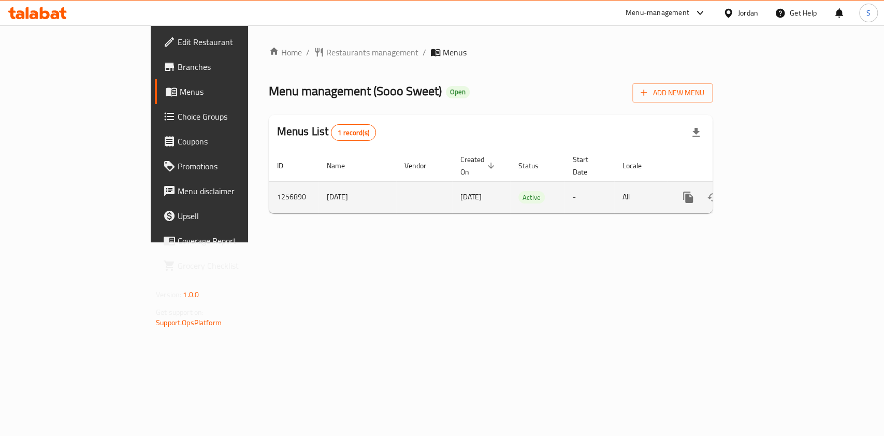
click at [775, 185] on link "enhanced table" at bounding box center [762, 197] width 25 height 25
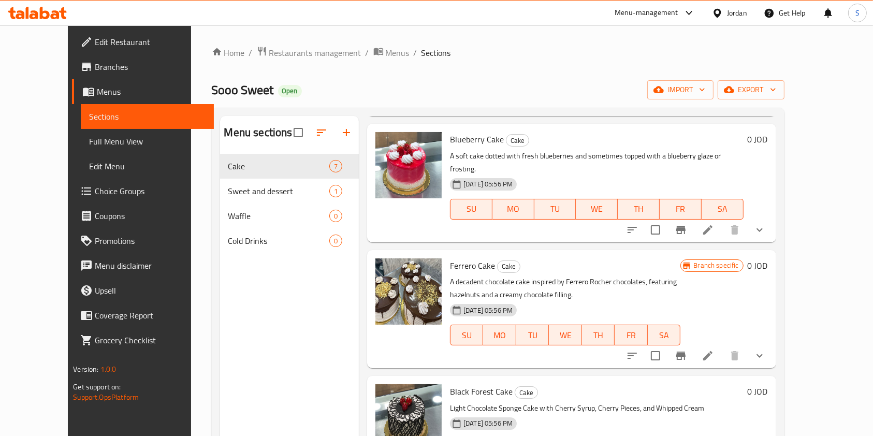
scroll to position [407, 0]
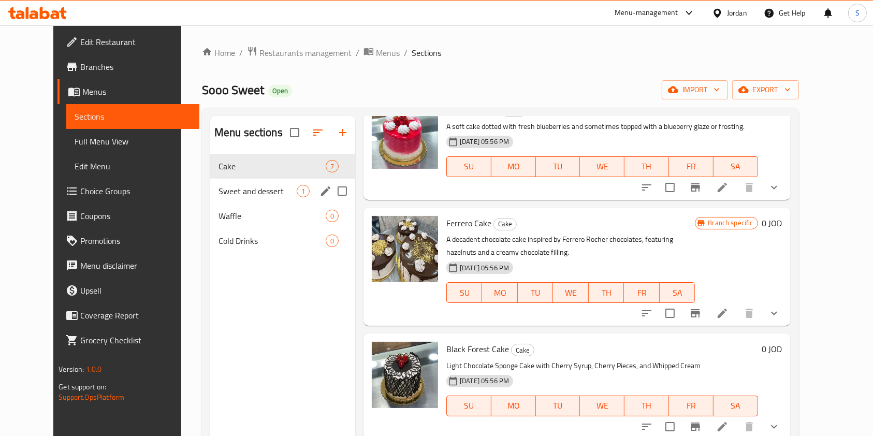
click at [226, 194] on span "Sweet and dessert" at bounding box center [257, 191] width 78 height 12
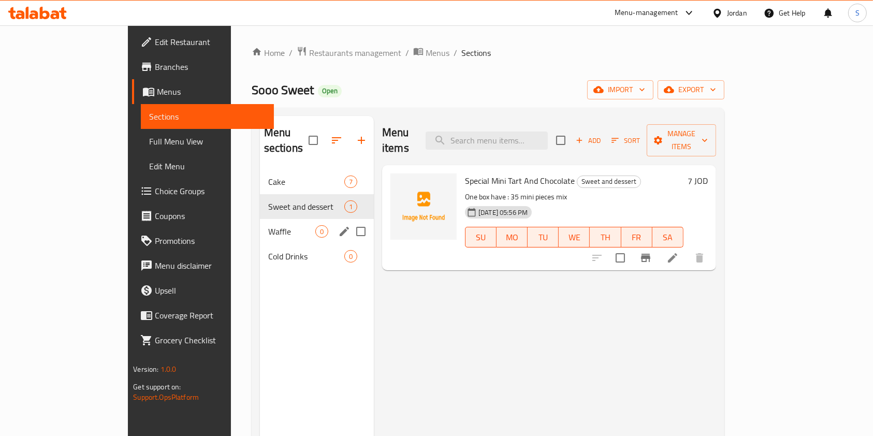
click at [260, 219] on div "Waffle 0" at bounding box center [317, 231] width 114 height 25
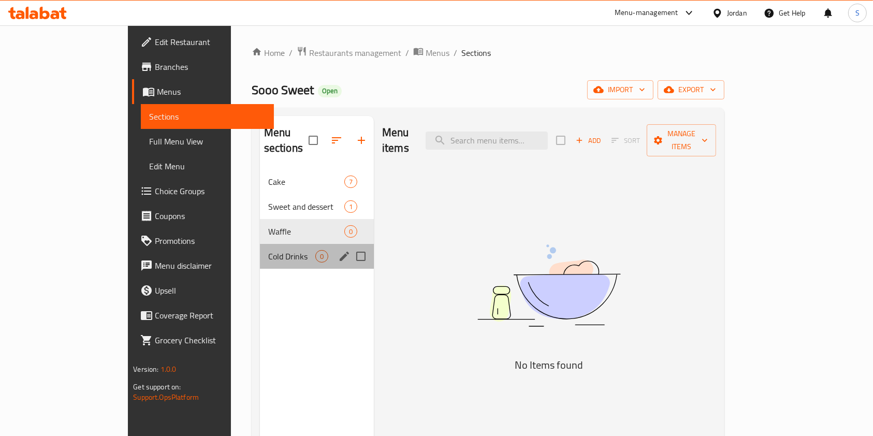
click at [260, 244] on div "Cold Drinks 0" at bounding box center [317, 256] width 114 height 25
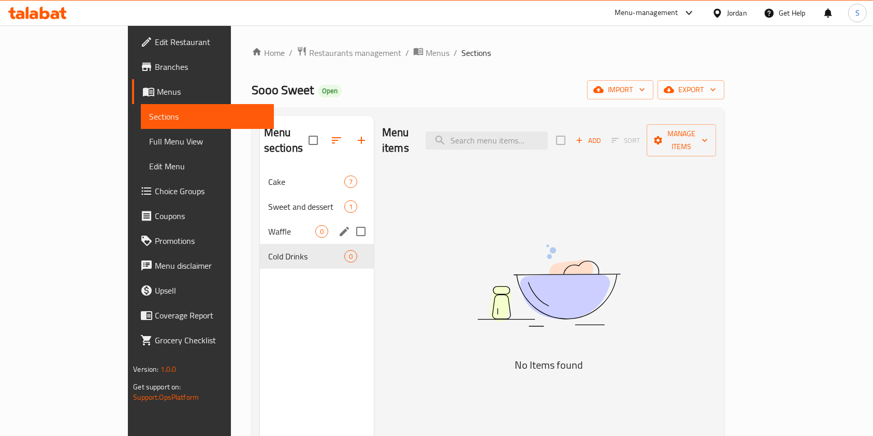
click at [260, 201] on div "Sweet and dessert 1" at bounding box center [317, 206] width 114 height 25
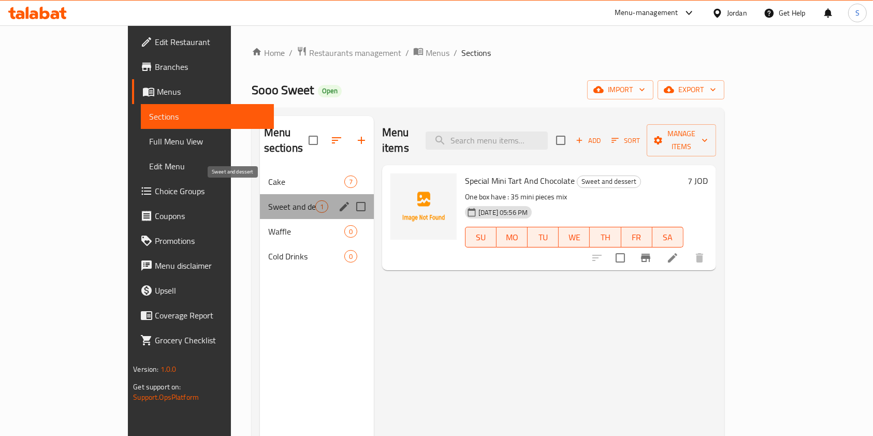
click at [268, 200] on span "Sweet and dessert" at bounding box center [291, 206] width 47 height 12
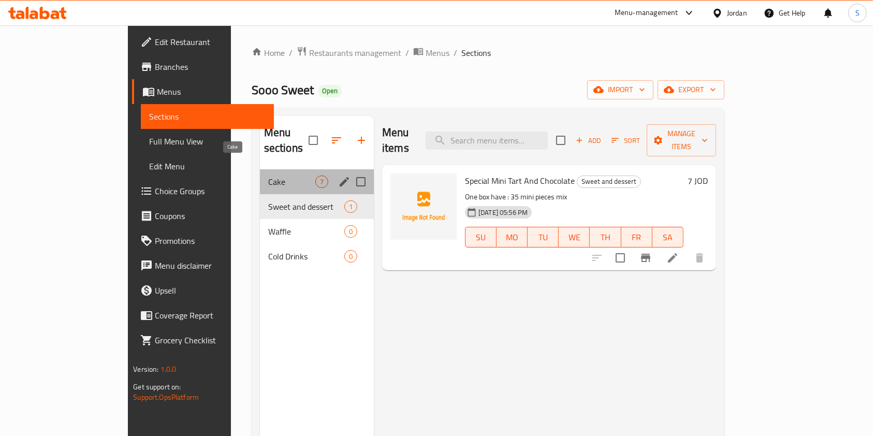
click at [268, 176] on span "Cake" at bounding box center [291, 182] width 47 height 12
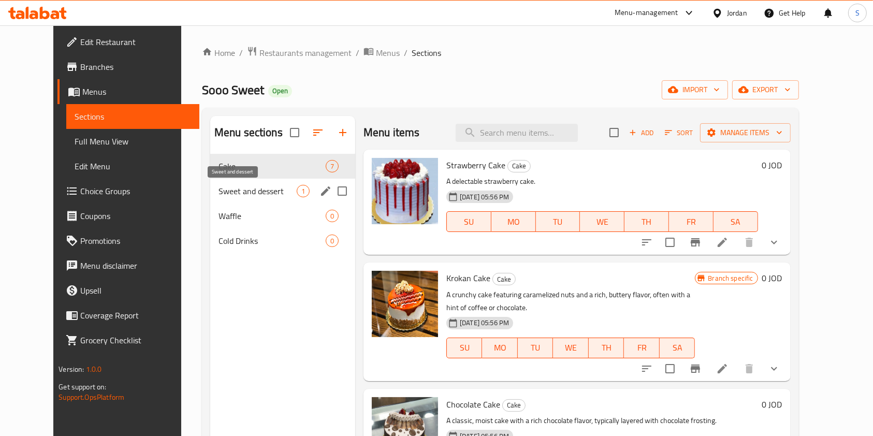
click at [231, 194] on span "Sweet and dessert" at bounding box center [257, 191] width 78 height 12
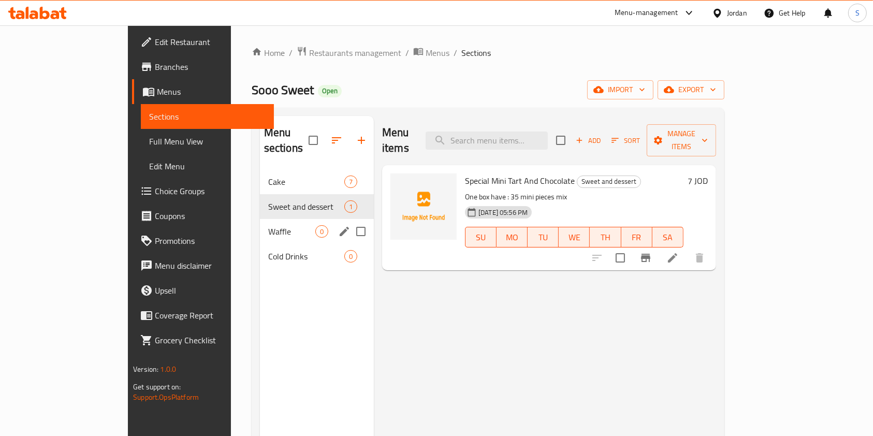
click at [268, 225] on span "Waffle" at bounding box center [291, 231] width 47 height 12
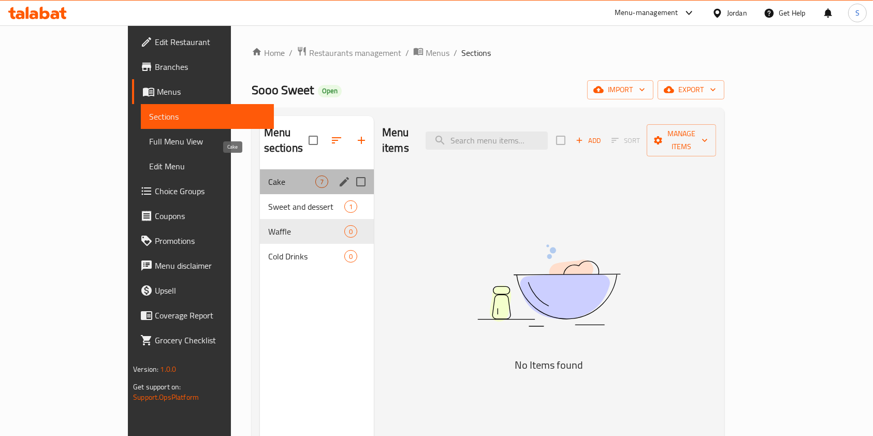
click at [268, 176] on span "Cake" at bounding box center [291, 182] width 47 height 12
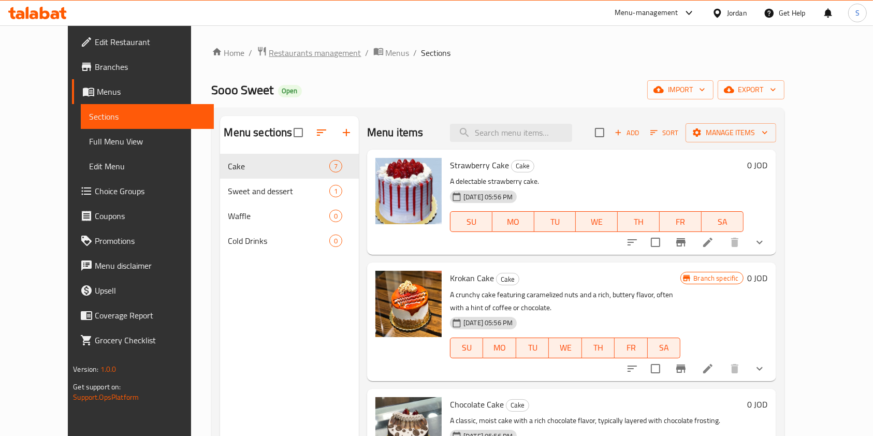
click at [257, 55] on span "breadcrumb" at bounding box center [263, 52] width 12 height 13
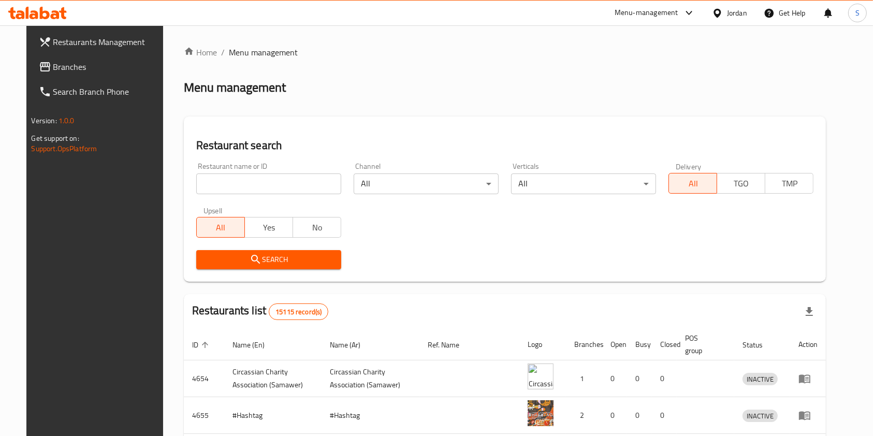
click at [274, 188] on input "search" at bounding box center [268, 183] width 145 height 21
click at [281, 184] on input "search" at bounding box center [268, 183] width 145 height 21
type input "حكاية ارث"
click at [269, 258] on span "Search" at bounding box center [269, 259] width 128 height 13
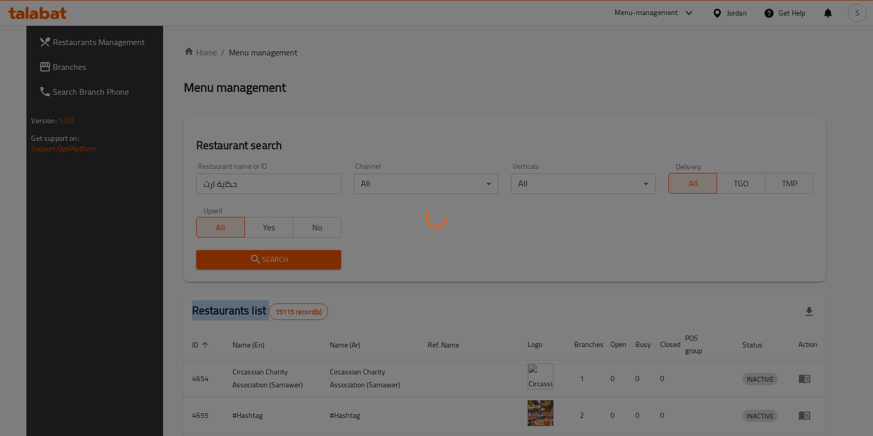
click at [269, 258] on div at bounding box center [436, 218] width 873 height 436
click at [244, 264] on div at bounding box center [436, 218] width 873 height 436
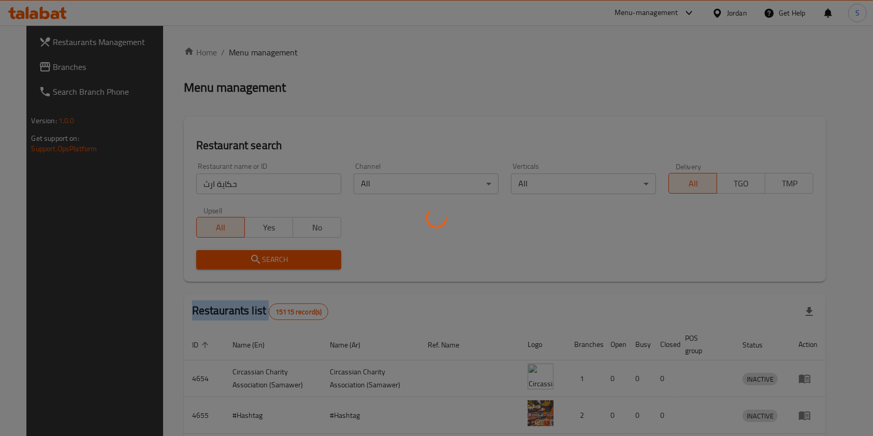
click at [244, 264] on div at bounding box center [436, 218] width 873 height 436
click at [254, 253] on div at bounding box center [436, 218] width 873 height 436
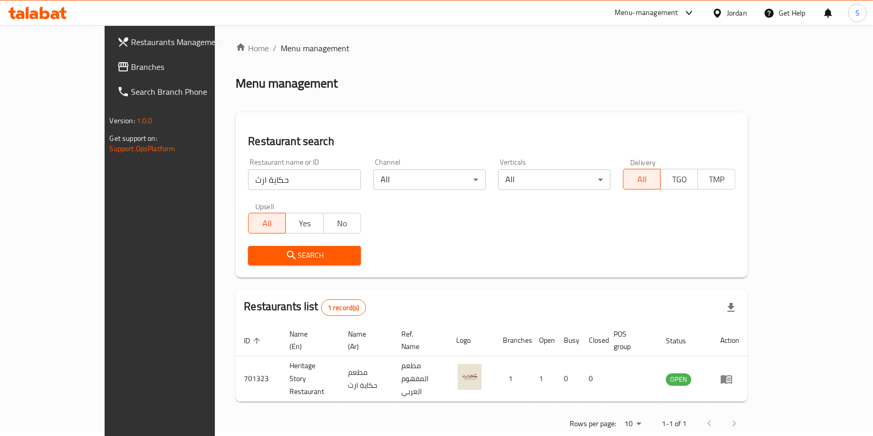
scroll to position [5, 0]
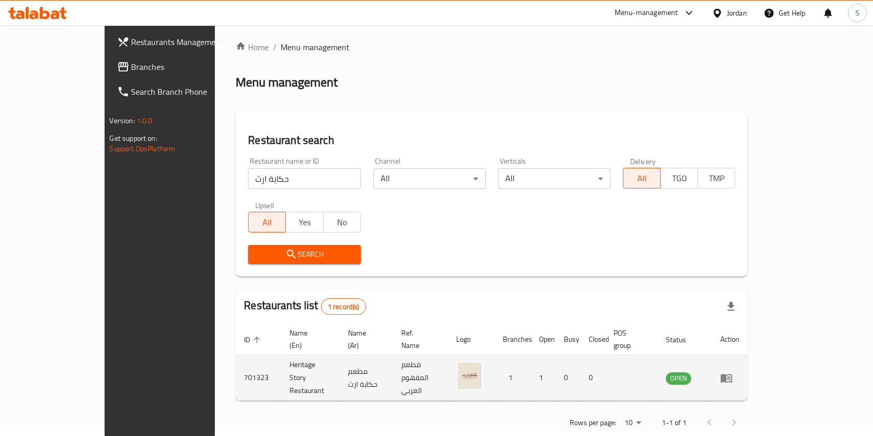
click at [733, 372] on icon "enhanced table" at bounding box center [726, 378] width 12 height 12
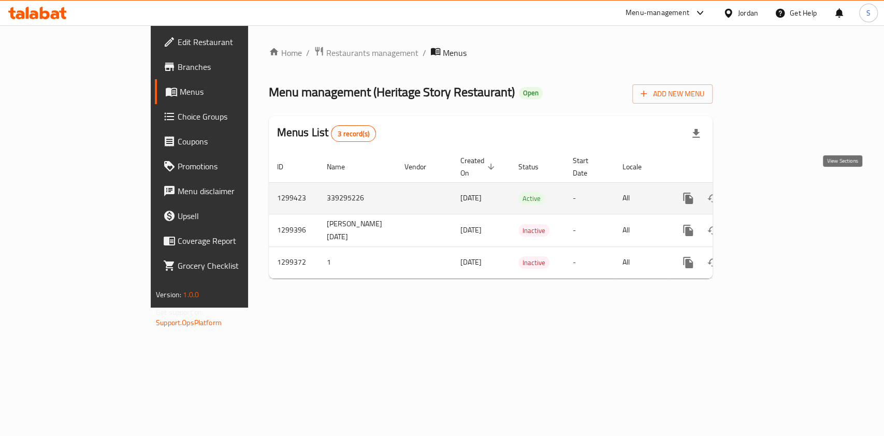
click at [775, 192] on link "enhanced table" at bounding box center [762, 198] width 25 height 25
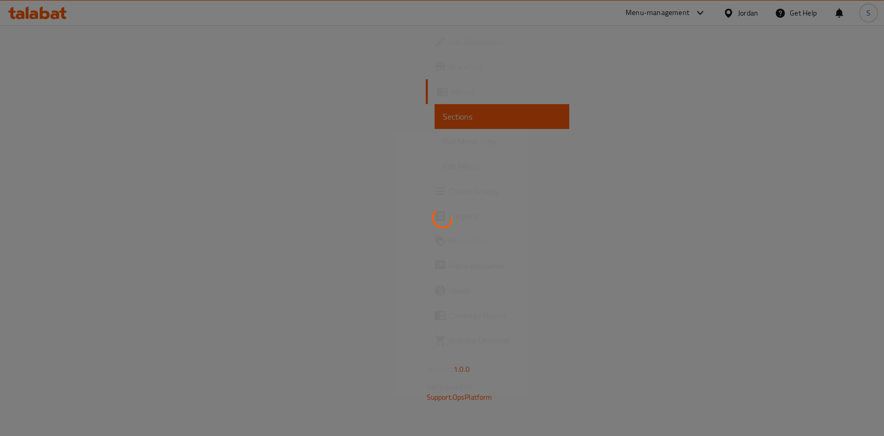
click at [834, 192] on div at bounding box center [442, 218] width 884 height 436
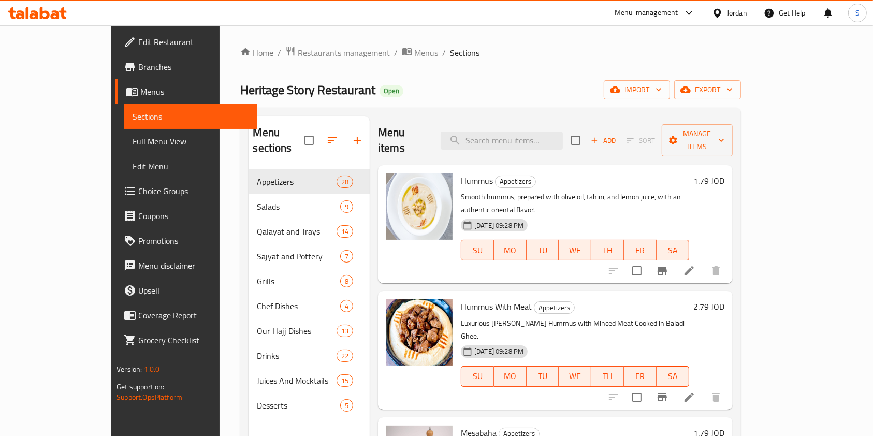
click at [138, 66] on span "Branches" at bounding box center [193, 67] width 111 height 12
